Goal: Go to known website: Go to known website

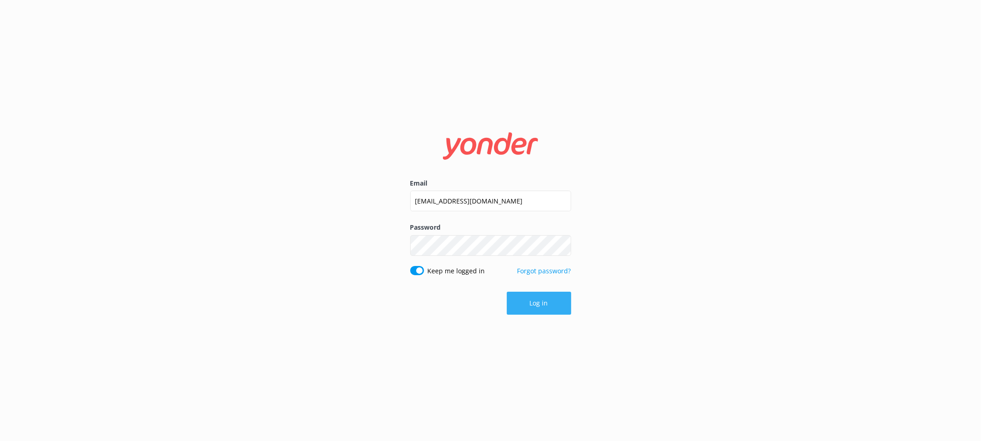
click at [525, 295] on button "Log in" at bounding box center [539, 303] width 64 height 23
